Goal: Transaction & Acquisition: Purchase product/service

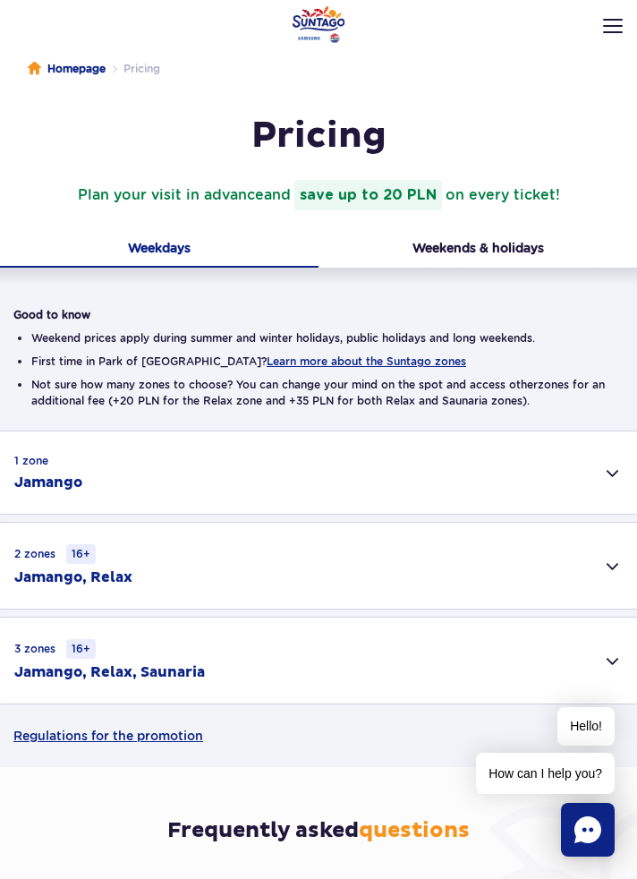
scroll to position [55, 0]
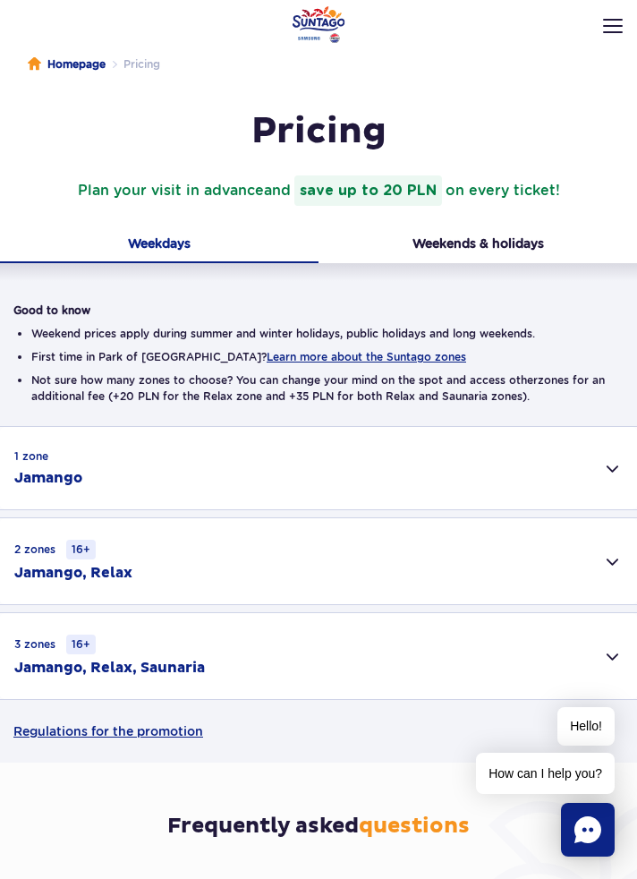
click at [335, 653] on div "3 zones 16+ Jamango, Relax, Saunaria" at bounding box center [318, 656] width 637 height 86
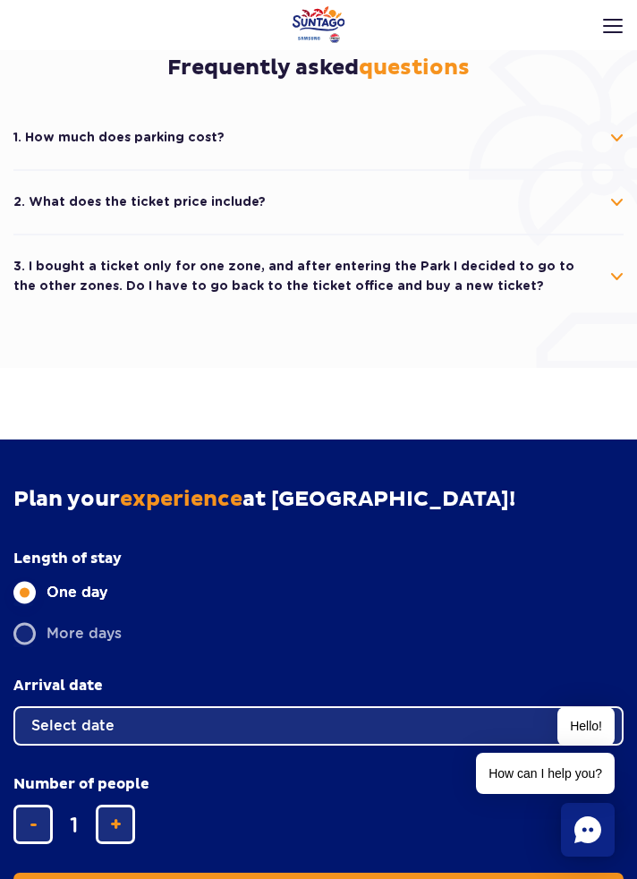
scroll to position [1255, 0]
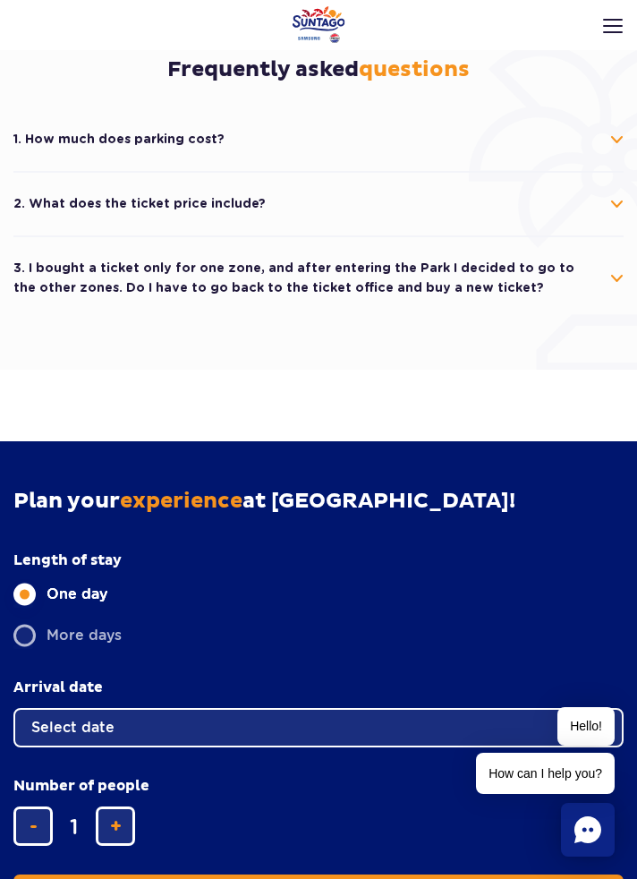
click at [43, 639] on label "More days" at bounding box center [318, 635] width 610 height 27
click at [33, 645] on input "More days" at bounding box center [23, 647] width 20 height 4
radio input "false"
radio input "true"
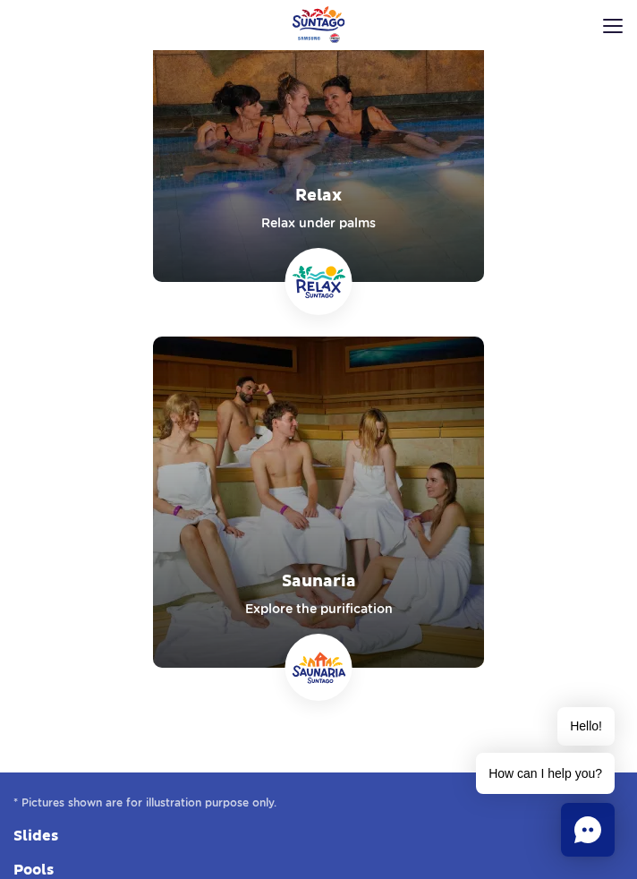
scroll to position [2745, 0]
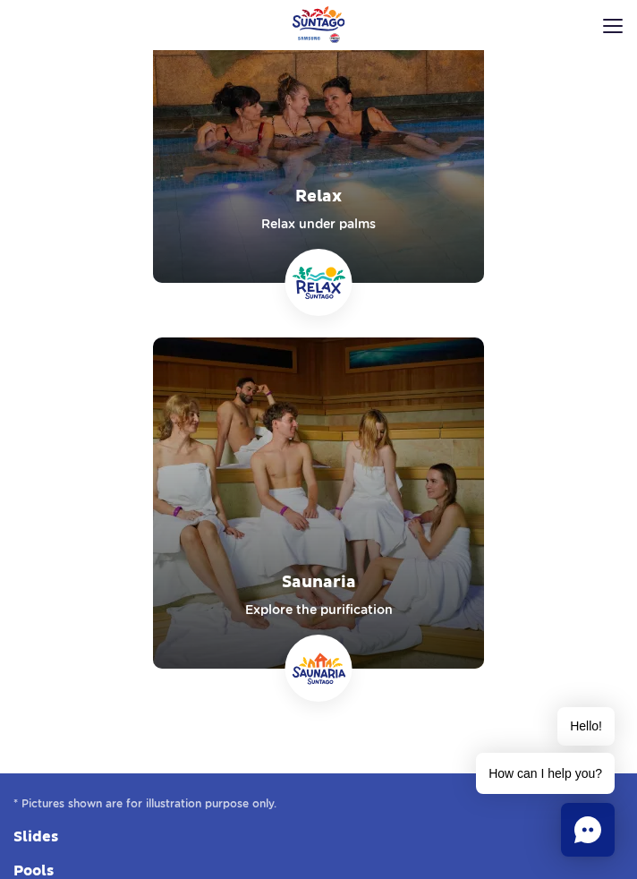
click at [200, 609] on link "Saunaria" at bounding box center [318, 502] width 331 height 331
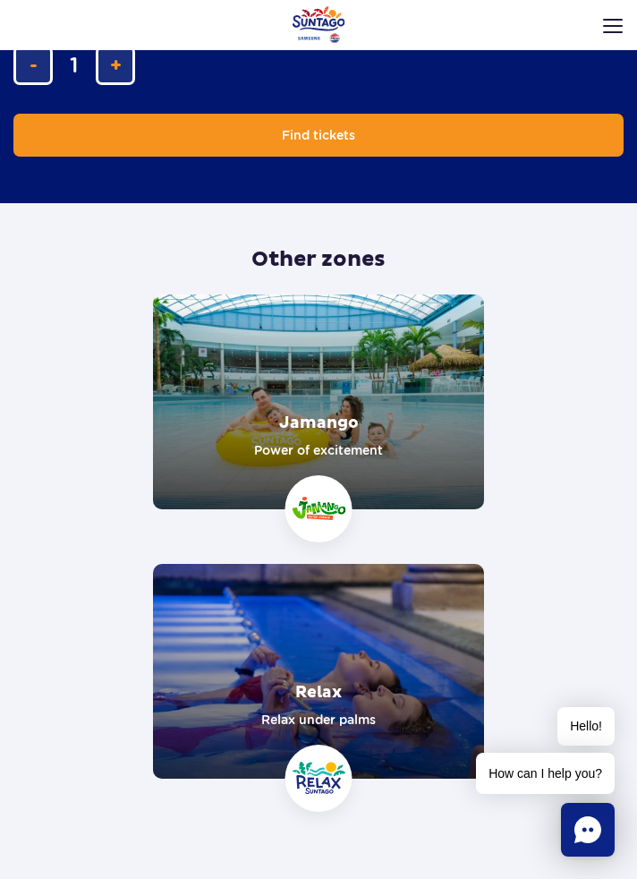
scroll to position [1910, 0]
